Goal: Task Accomplishment & Management: Use online tool/utility

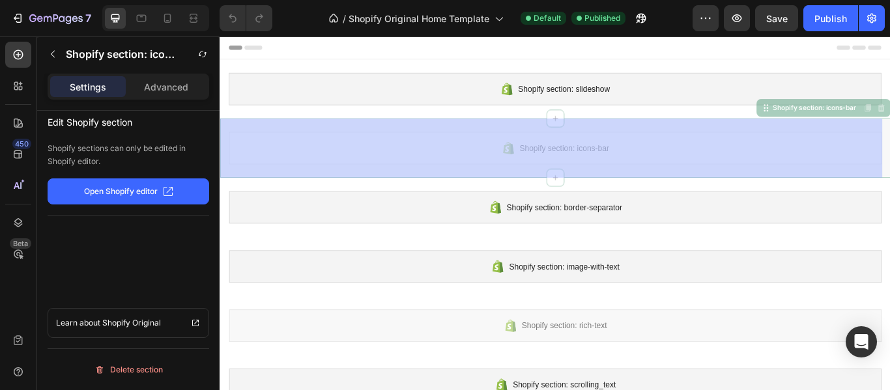
drag, startPoint x: 455, startPoint y: 182, endPoint x: 437, endPoint y: 178, distance: 18.5
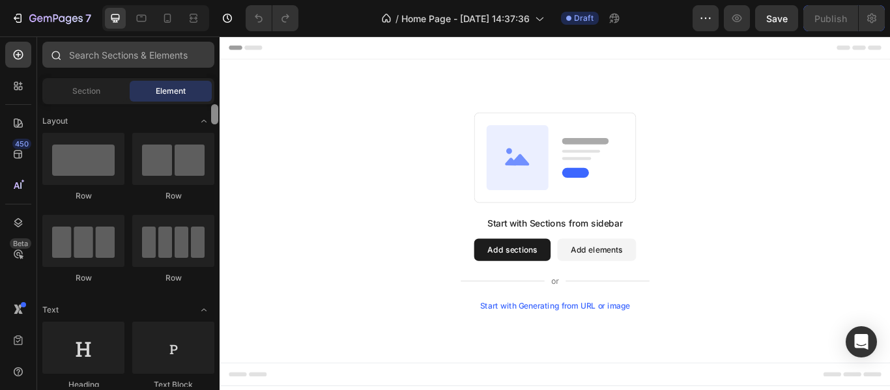
drag, startPoint x: 216, startPoint y: 110, endPoint x: 208, endPoint y: 50, distance: 61.1
click at [208, 50] on div "Sections(18) Elements(83) Section Element Hero Section Product Detail Brands Tr…" at bounding box center [128, 214] width 182 height 345
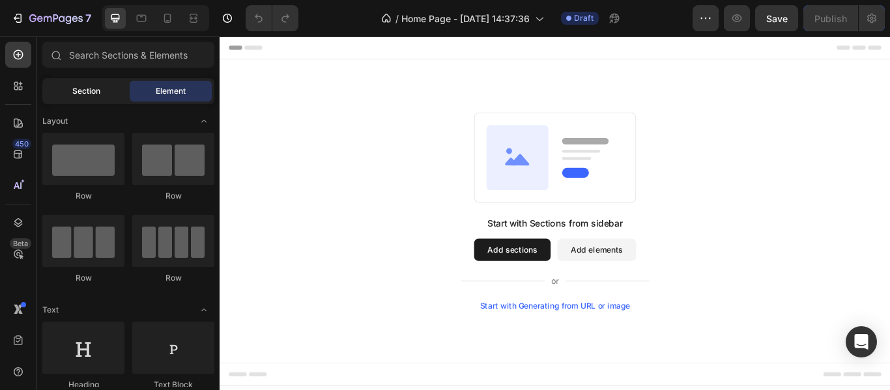
click at [88, 87] on span "Section" at bounding box center [86, 91] width 28 height 12
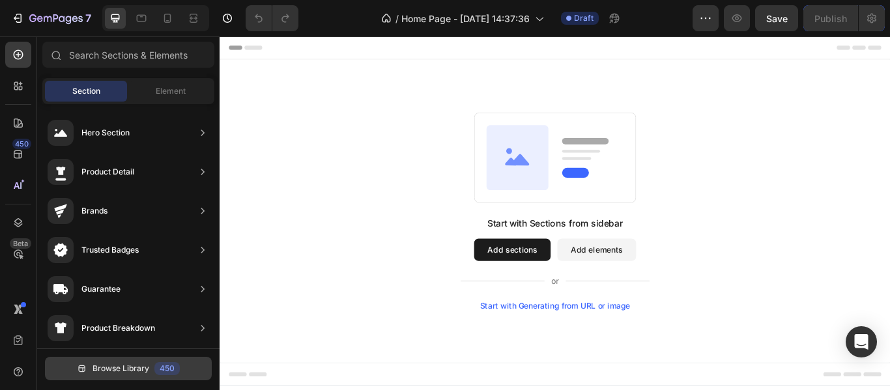
click at [121, 367] on span "Browse Library" at bounding box center [120, 369] width 57 height 12
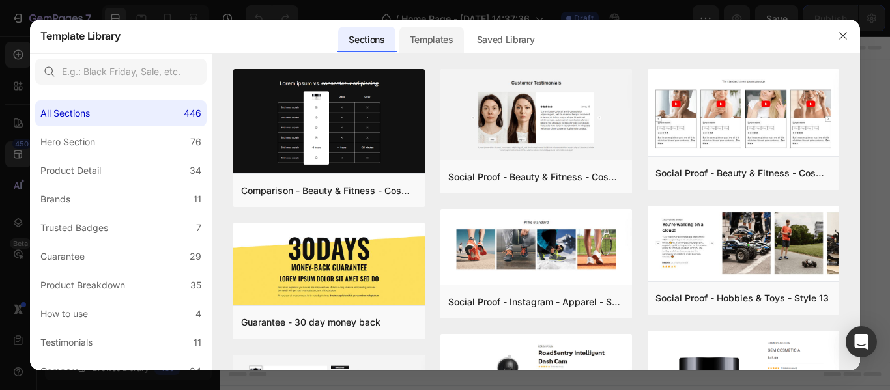
click at [421, 33] on div "Templates" at bounding box center [431, 40] width 64 height 26
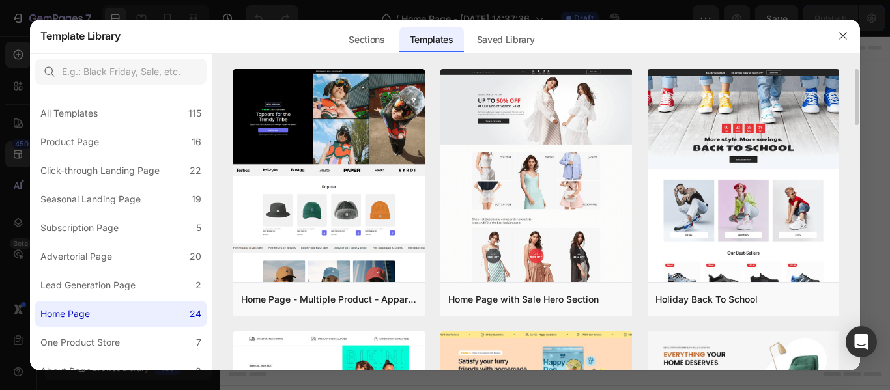
drag, startPoint x: 856, startPoint y: 112, endPoint x: 851, endPoint y: 118, distance: 8.3
click at [851, 118] on div "Home Page - Multiple Product - Apparel - Style 4 Add to page Preview Home Page …" at bounding box center [536, 220] width 648 height 302
drag, startPoint x: 858, startPoint y: 111, endPoint x: 851, endPoint y: 130, distance: 20.2
click at [851, 130] on div "Home Page - Multiple Product - Apparel - Style 4 Add to page Preview Home Page …" at bounding box center [536, 220] width 648 height 302
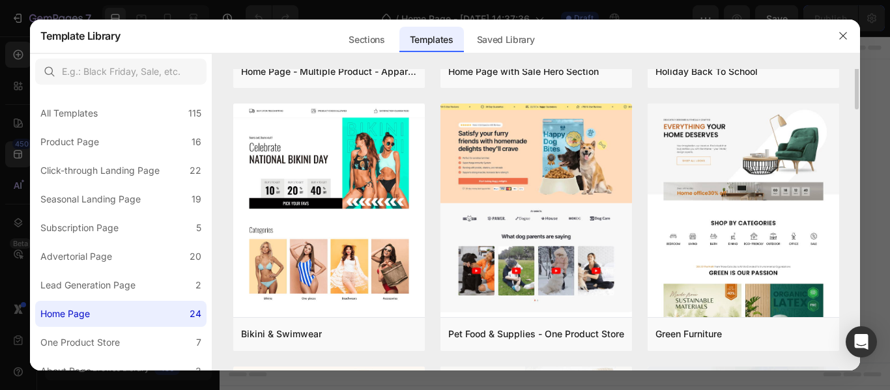
scroll to position [189, 0]
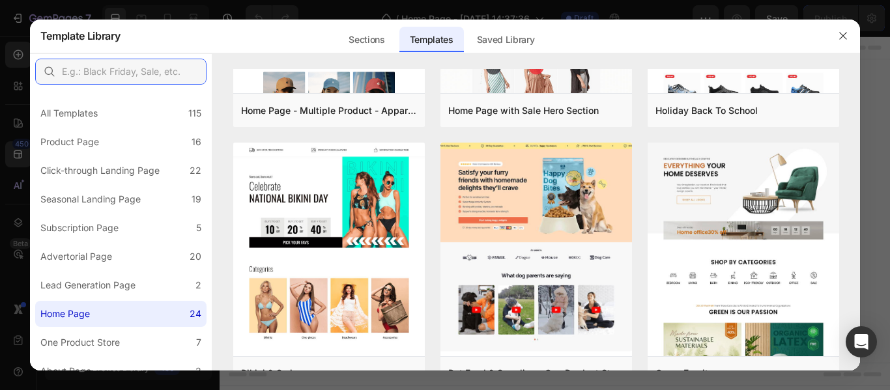
click at [104, 72] on input "text" at bounding box center [120, 72] width 171 height 26
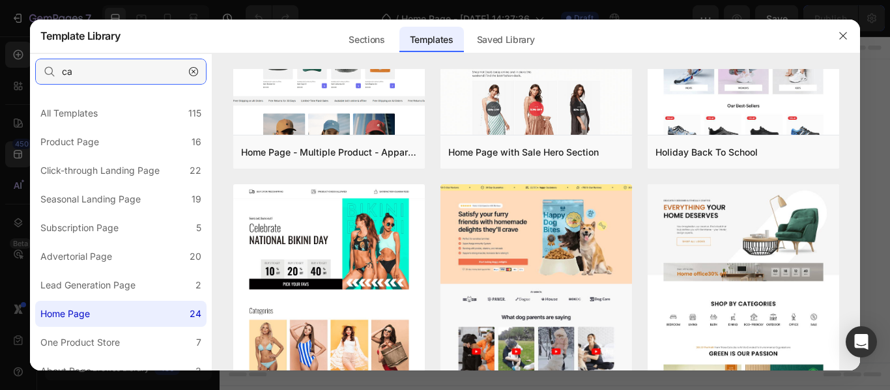
scroll to position [0, 0]
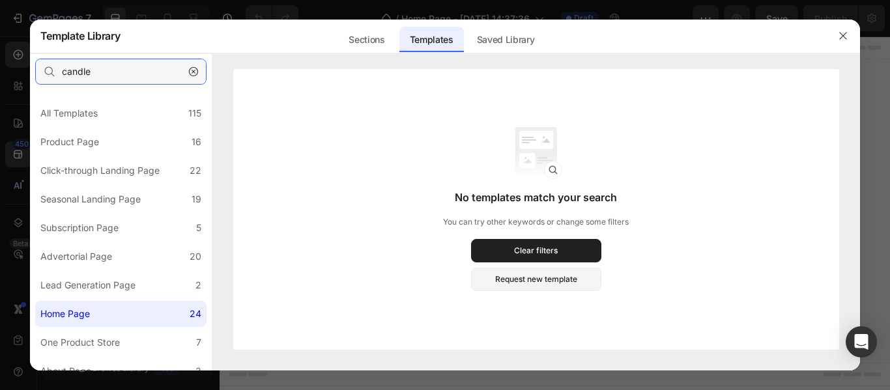
type input "candle"
click at [160, 115] on div "All Templates 115" at bounding box center [120, 113] width 171 height 26
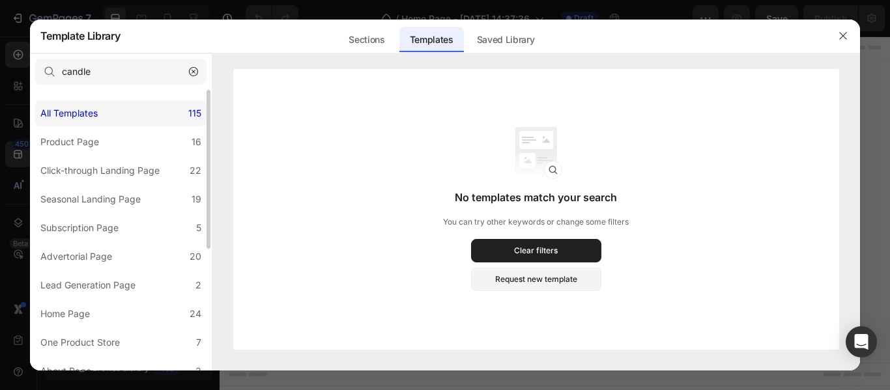
click at [169, 113] on div "All Templates 115" at bounding box center [120, 113] width 171 height 26
click at [123, 205] on div "Seasonal Landing Page" at bounding box center [90, 199] width 100 height 16
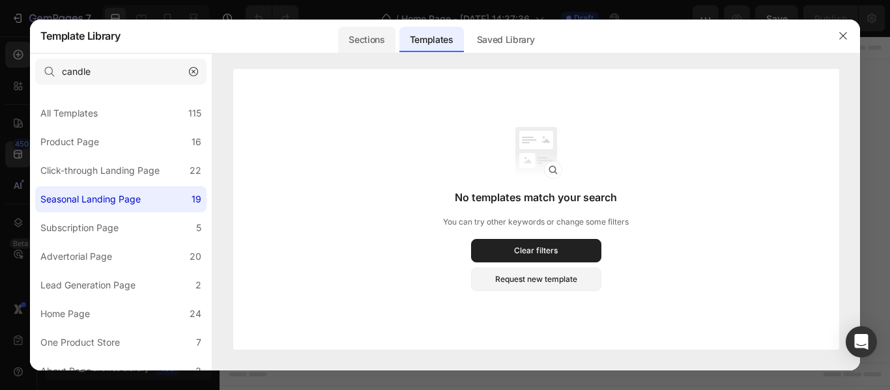
click at [361, 42] on div "Sections" at bounding box center [366, 40] width 57 height 26
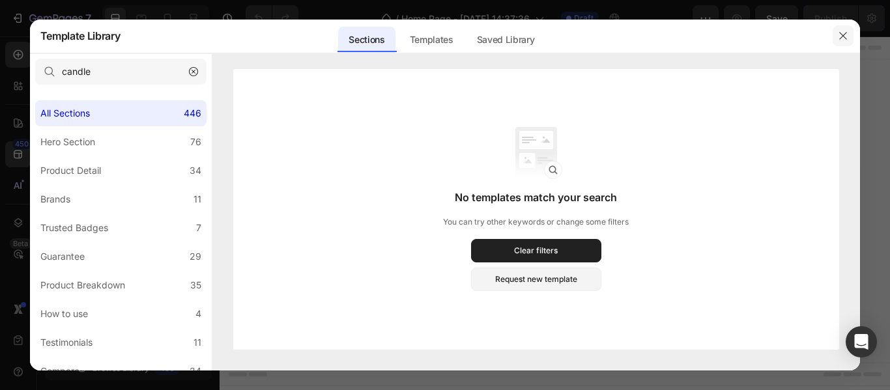
click at [843, 31] on icon "button" at bounding box center [843, 36] width 10 height 10
